Goal: Task Accomplishment & Management: Manage account settings

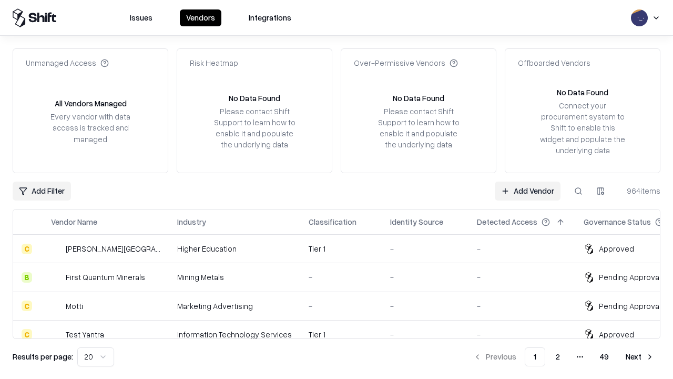
click at [528, 190] on link "Add Vendor" at bounding box center [528, 191] width 66 height 19
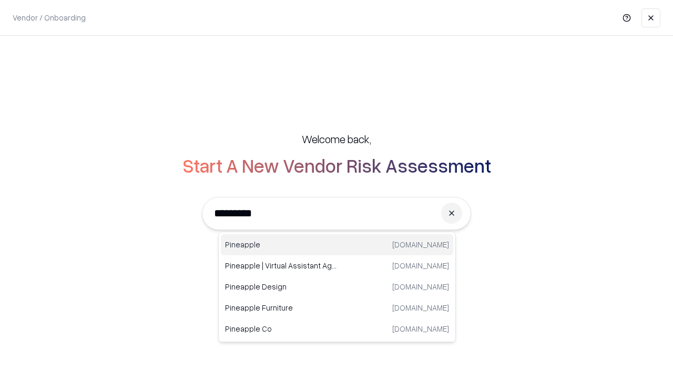
click at [337, 245] on div "Pineapple [DOMAIN_NAME]" at bounding box center [337, 244] width 233 height 21
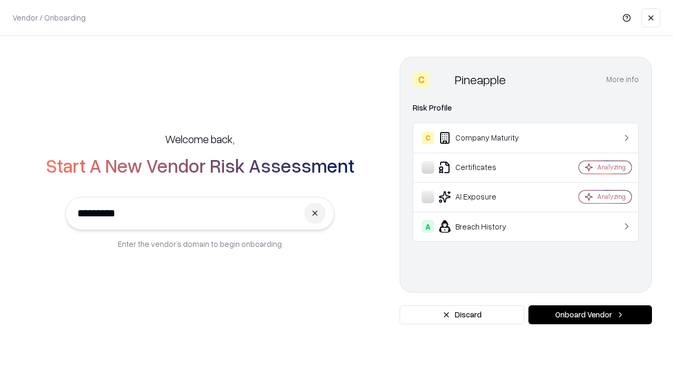
type input "*********"
click at [590, 315] on button "Onboard Vendor" at bounding box center [591, 314] width 124 height 19
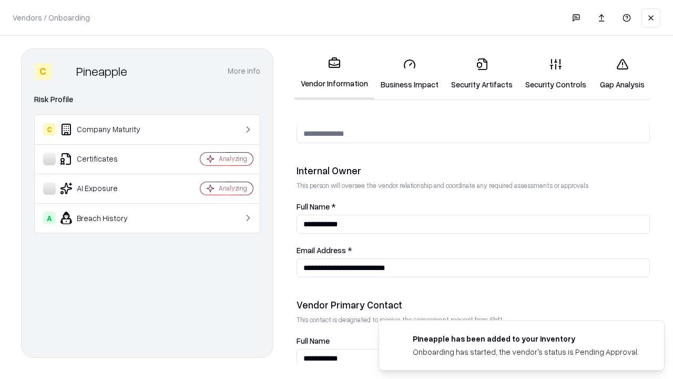
scroll to position [545, 0]
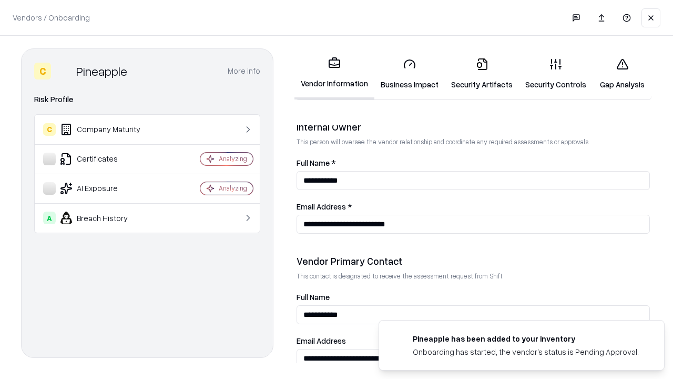
click at [410, 74] on link "Business Impact" at bounding box center [410, 73] width 71 height 49
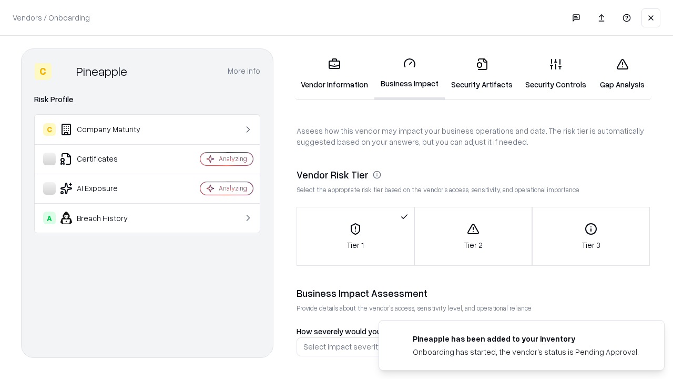
click at [482, 74] on link "Security Artifacts" at bounding box center [482, 73] width 74 height 49
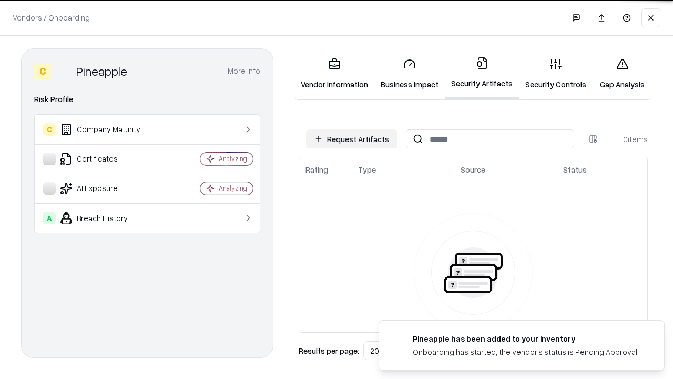
click at [352, 139] on button "Request Artifacts" at bounding box center [352, 138] width 92 height 19
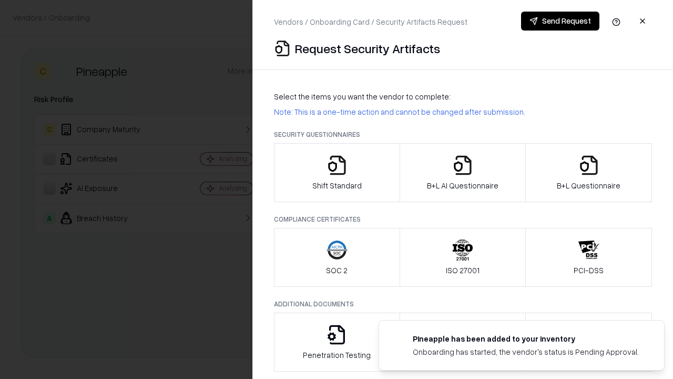
click at [337, 173] on icon "button" at bounding box center [337, 165] width 21 height 21
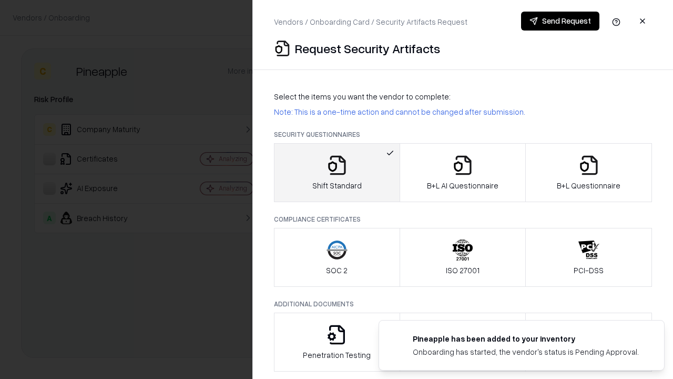
click at [560, 21] on button "Send Request" at bounding box center [560, 21] width 78 height 19
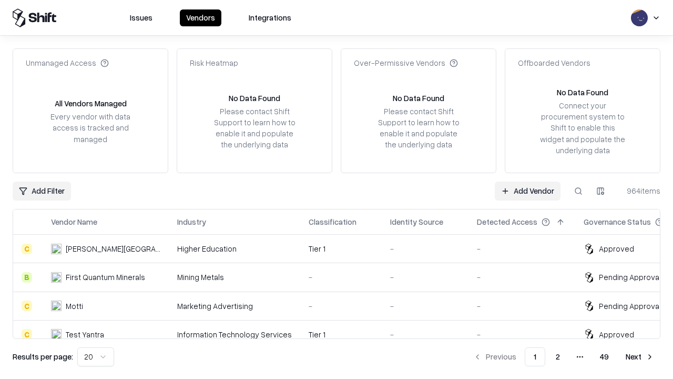
click at [579, 190] on button at bounding box center [578, 191] width 19 height 19
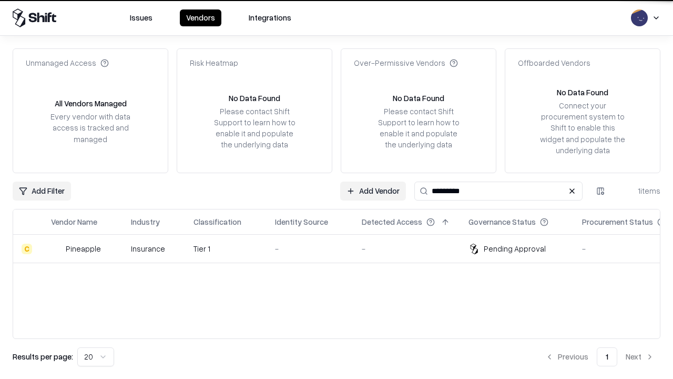
type input "*********"
click at [343, 248] on div "-" at bounding box center [310, 248] width 70 height 11
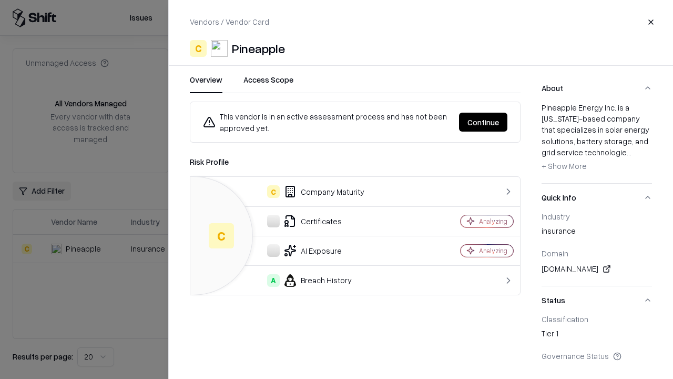
click at [484, 122] on button "Continue" at bounding box center [483, 122] width 48 height 19
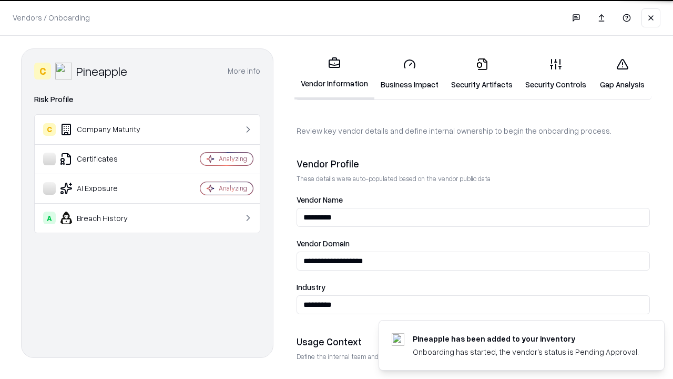
click at [482, 74] on link "Security Artifacts" at bounding box center [482, 73] width 74 height 49
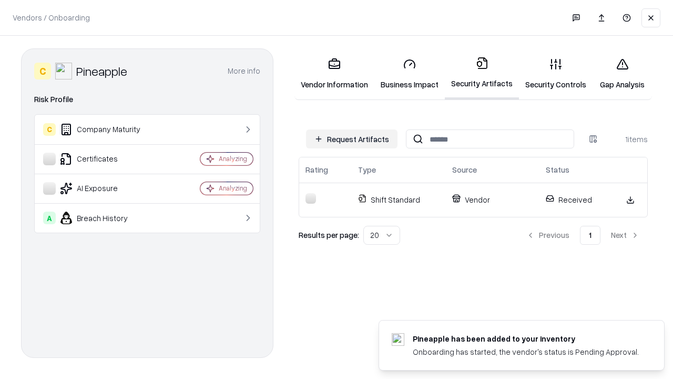
click at [622, 74] on link "Gap Analysis" at bounding box center [622, 73] width 59 height 49
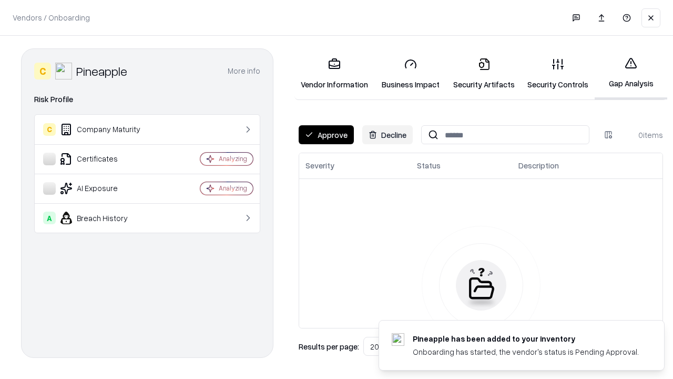
click at [326, 135] on button "Approve" at bounding box center [326, 134] width 55 height 19
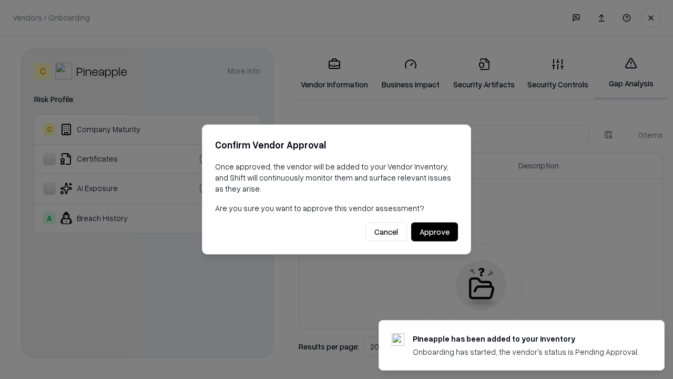
click at [435, 232] on button "Approve" at bounding box center [434, 232] width 47 height 19
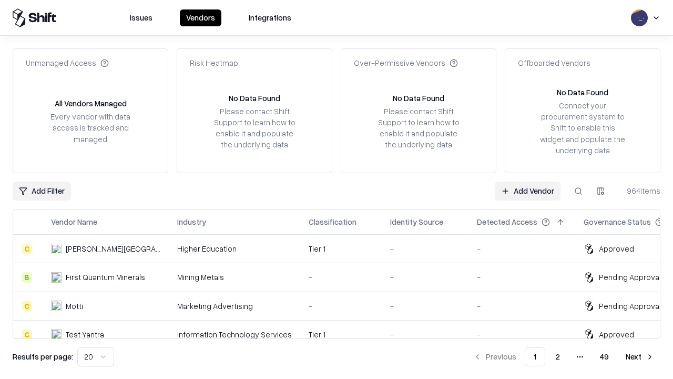
type input "*********"
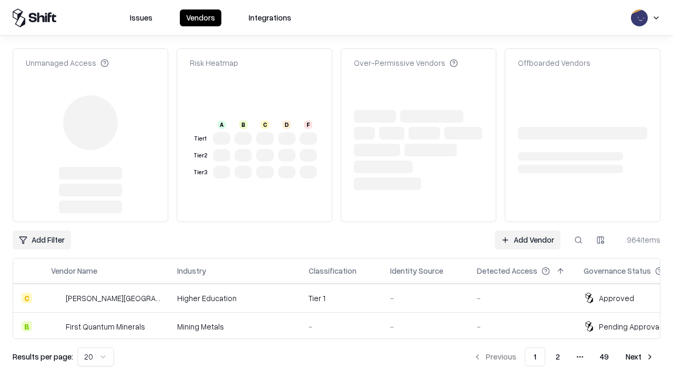
click at [528, 230] on link "Add Vendor" at bounding box center [528, 239] width 66 height 19
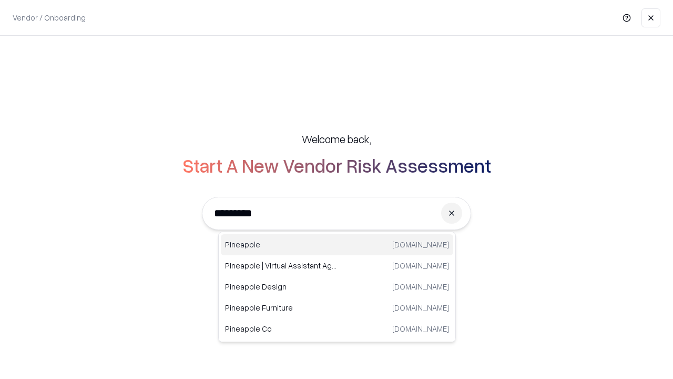
click at [337, 245] on div "Pineapple pineappleenergy.com" at bounding box center [337, 244] width 233 height 21
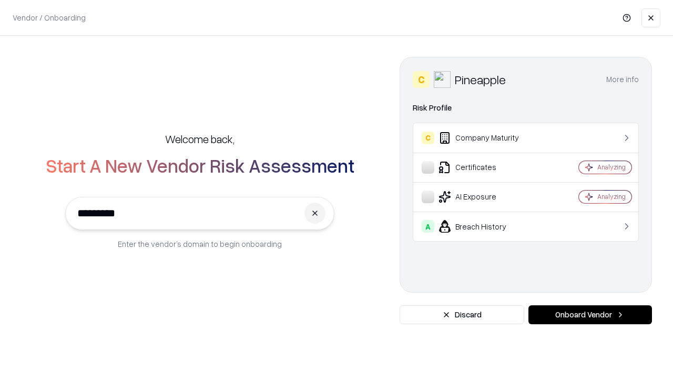
type input "*********"
click at [590, 315] on button "Onboard Vendor" at bounding box center [591, 314] width 124 height 19
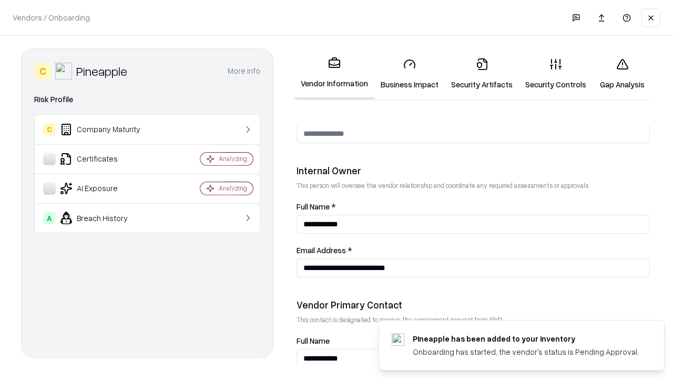
scroll to position [545, 0]
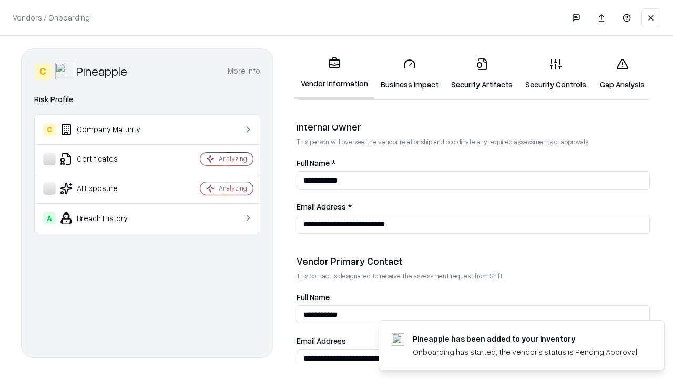
click at [622, 74] on link "Gap Analysis" at bounding box center [622, 73] width 59 height 49
